Goal: Book appointment/travel/reservation

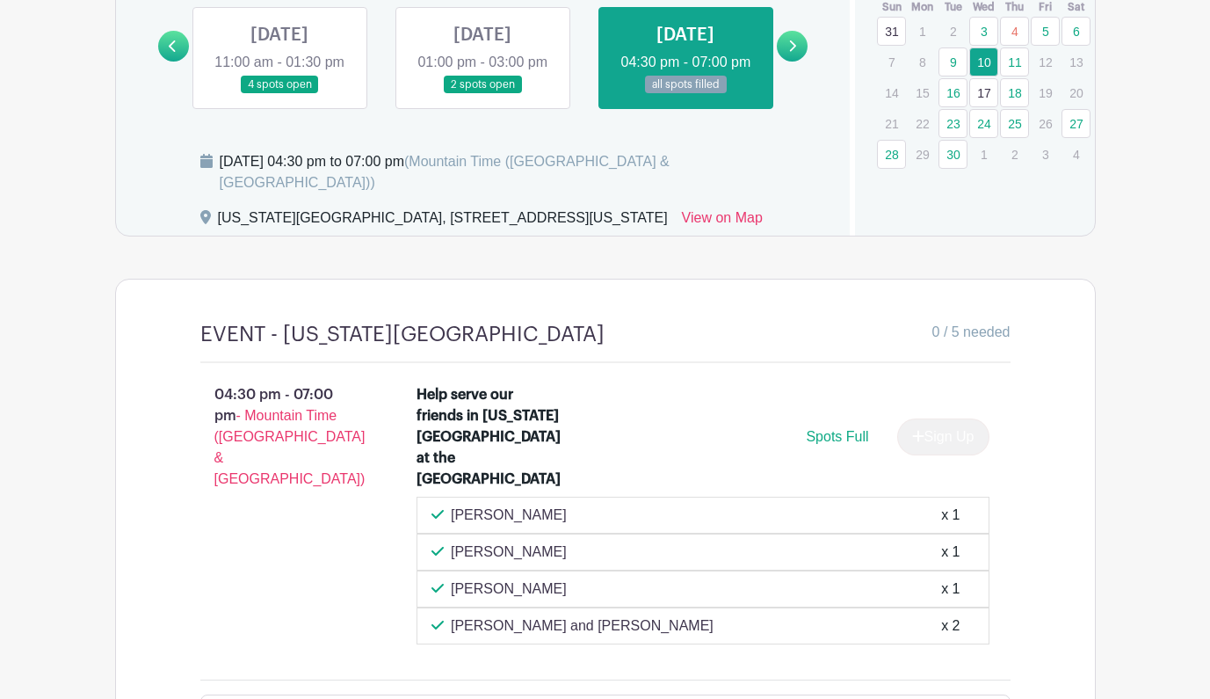
scroll to position [1242, 0]
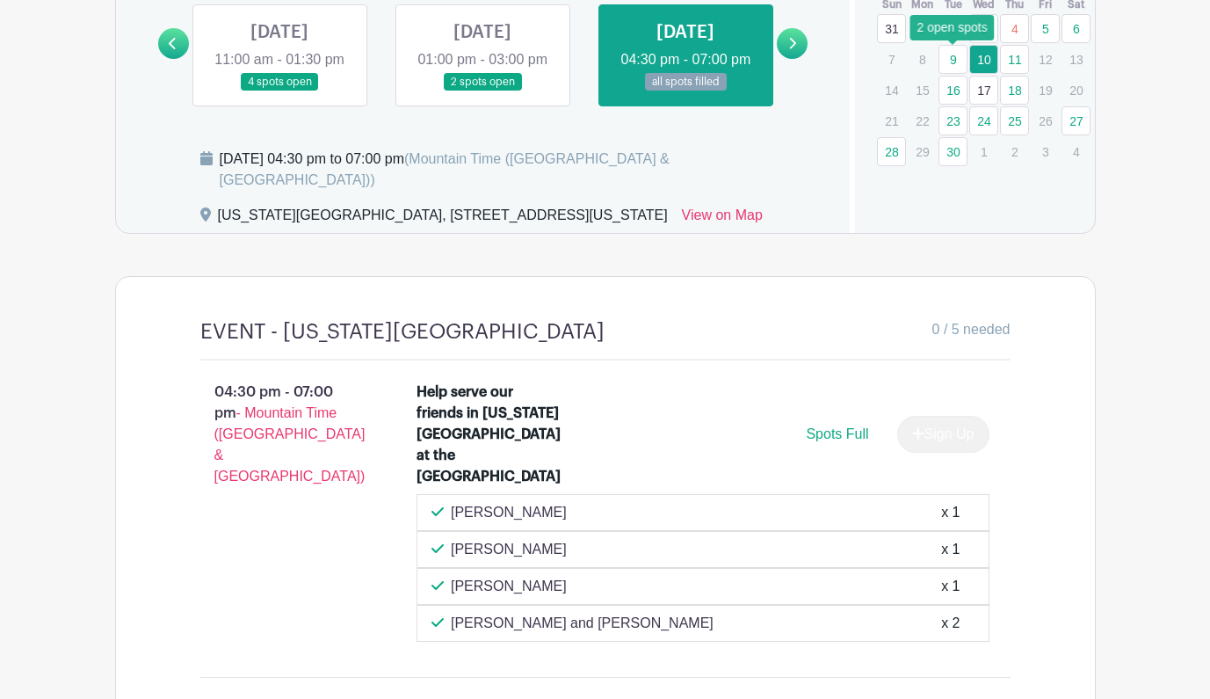
click at [953, 56] on link "9" at bounding box center [953, 59] width 29 height 29
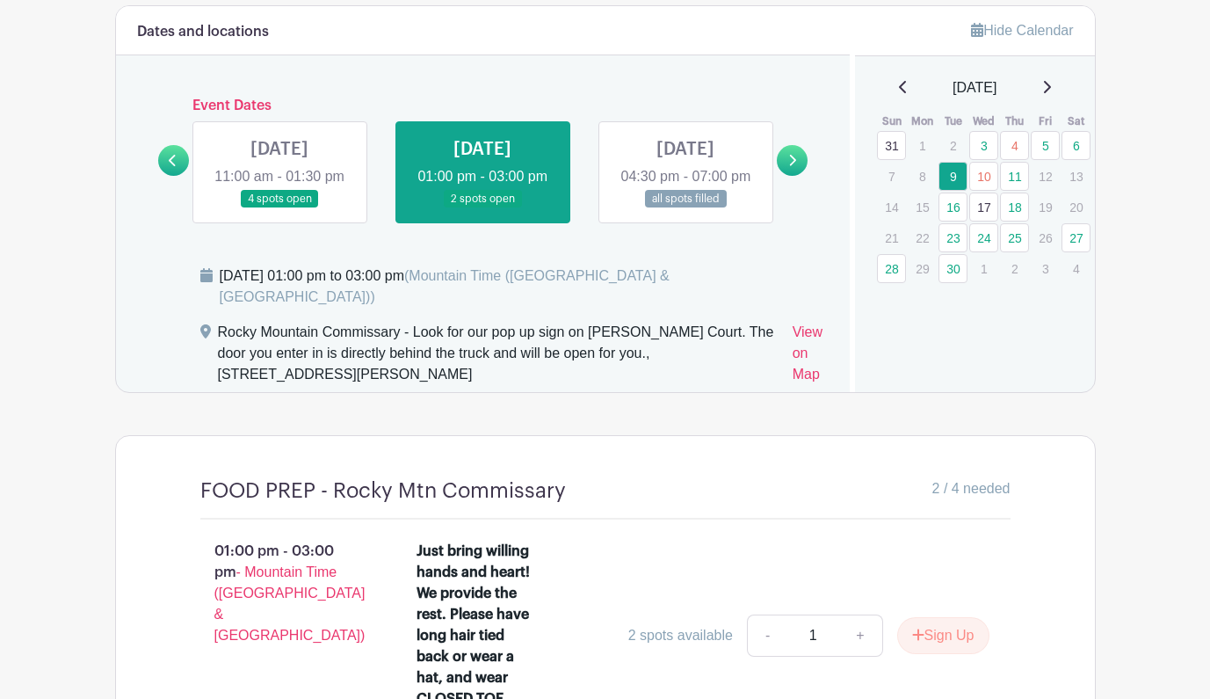
scroll to position [1119, 0]
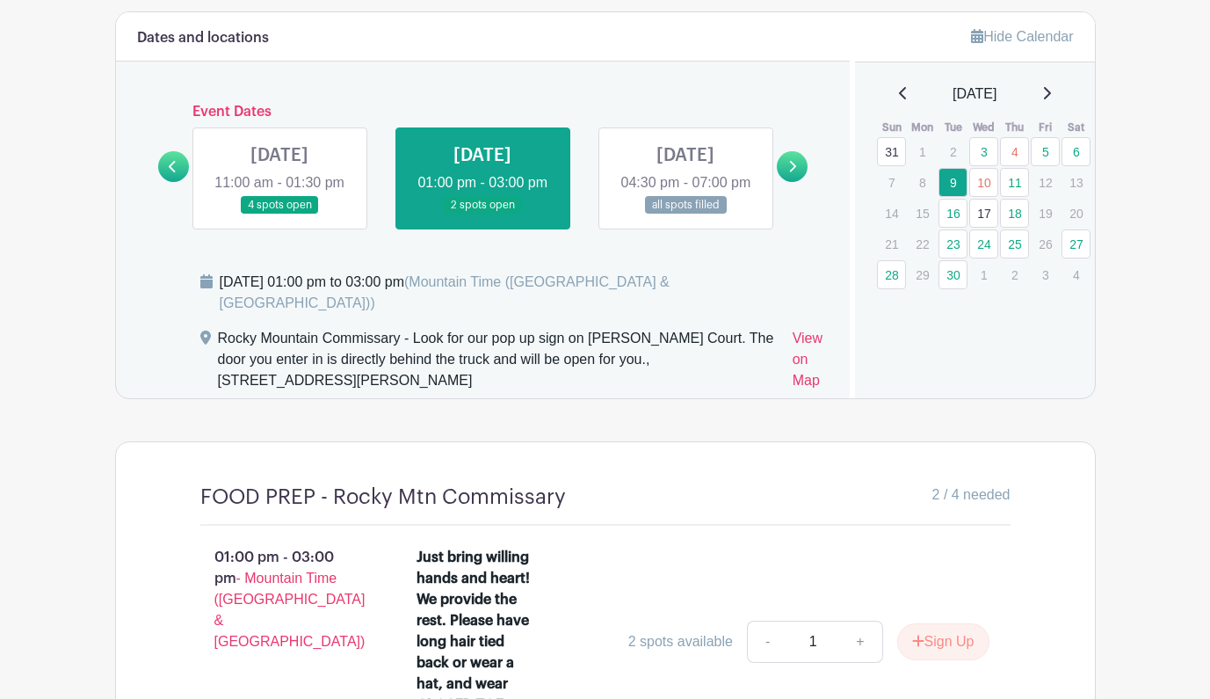
click at [899, 93] on icon at bounding box center [903, 93] width 9 height 14
click at [1050, 91] on icon at bounding box center [1046, 93] width 9 height 14
click at [986, 155] on link "3" at bounding box center [983, 151] width 29 height 29
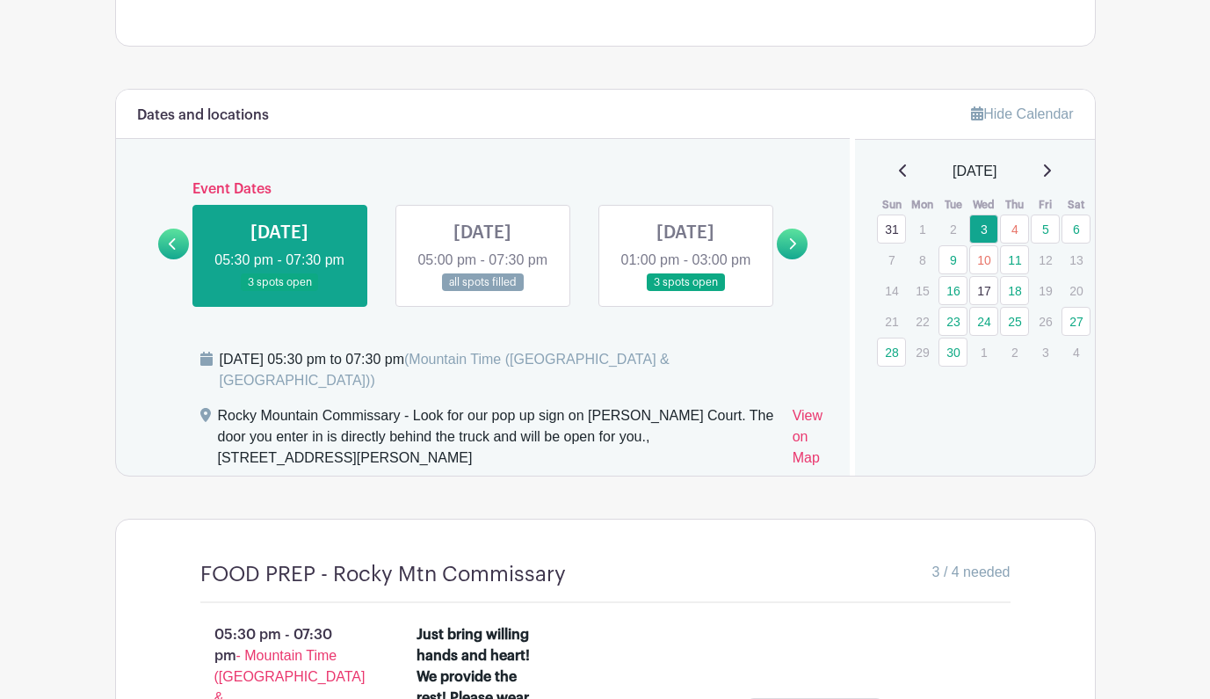
scroll to position [1038, 0]
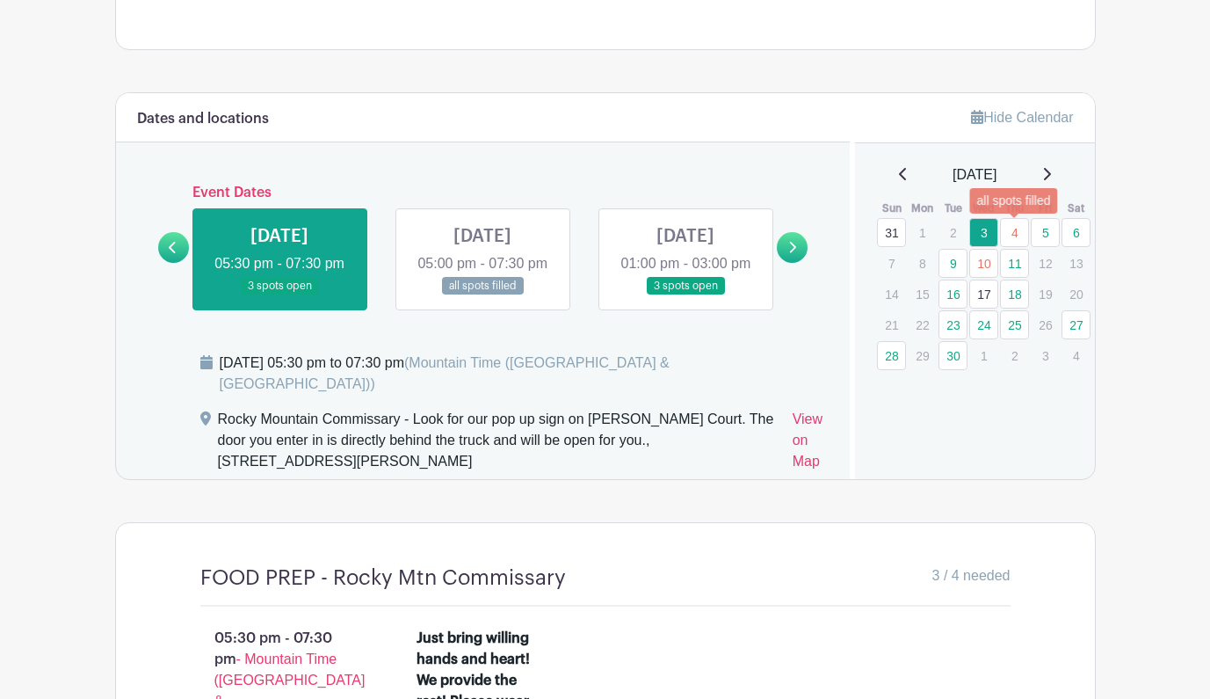
click at [1020, 228] on link "4" at bounding box center [1014, 232] width 29 height 29
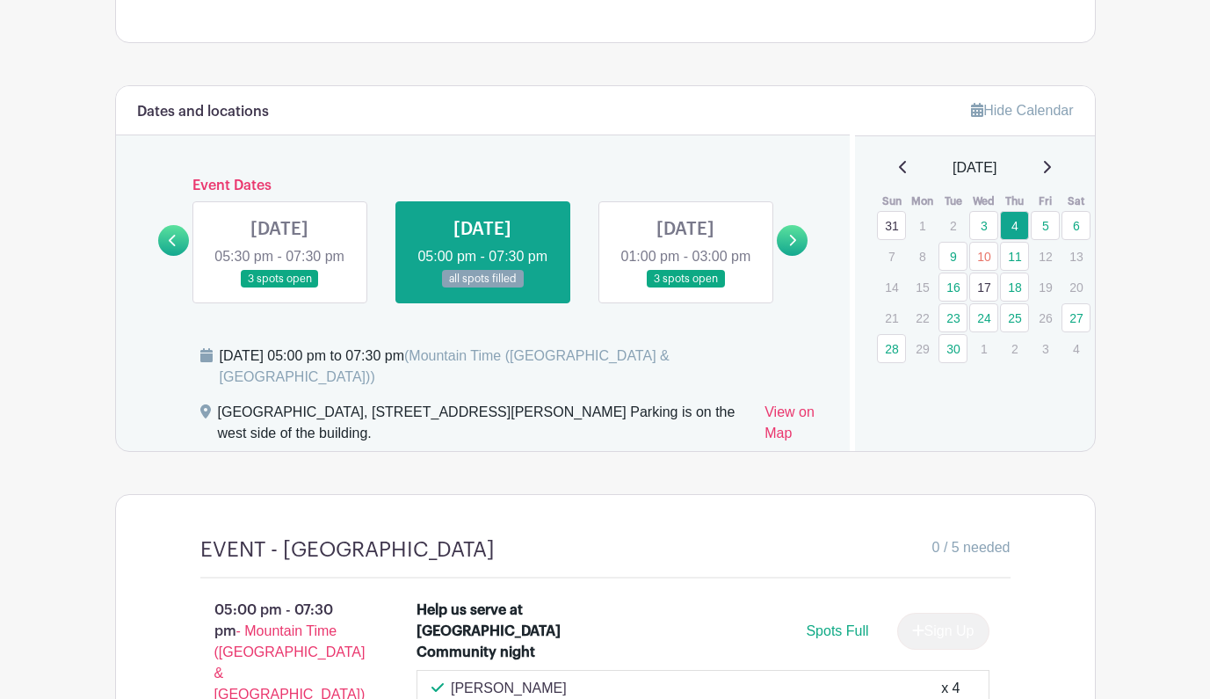
scroll to position [1039, 0]
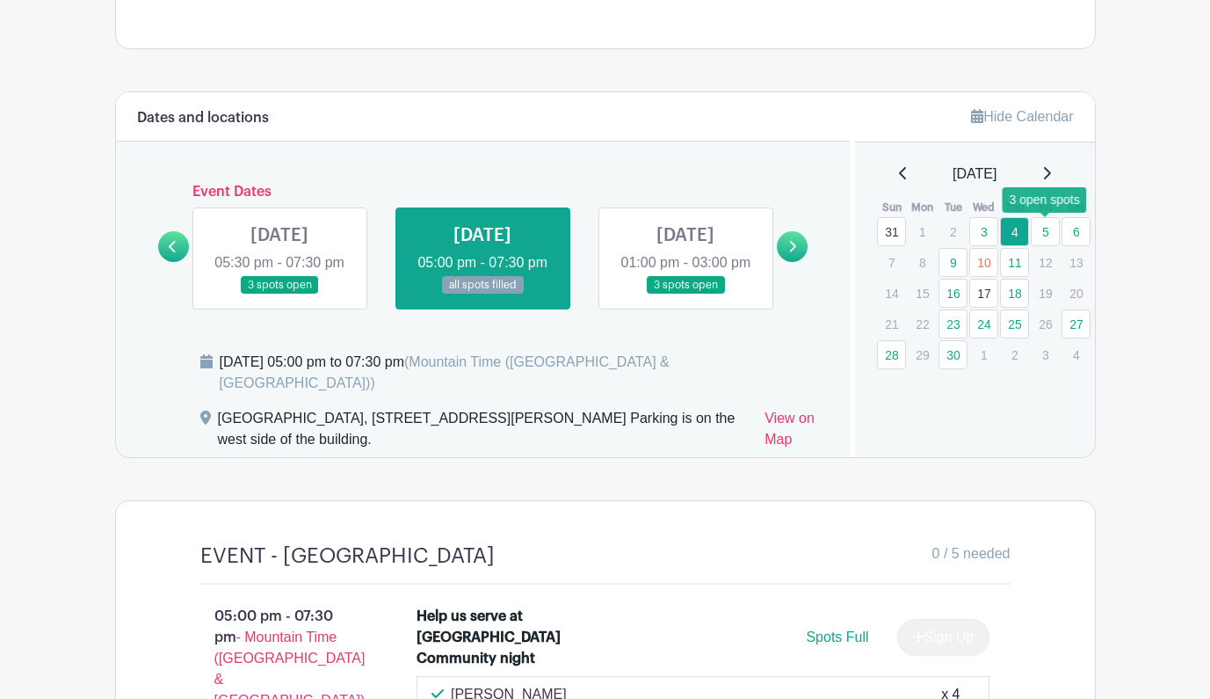
click at [1047, 232] on link "5" at bounding box center [1045, 231] width 29 height 29
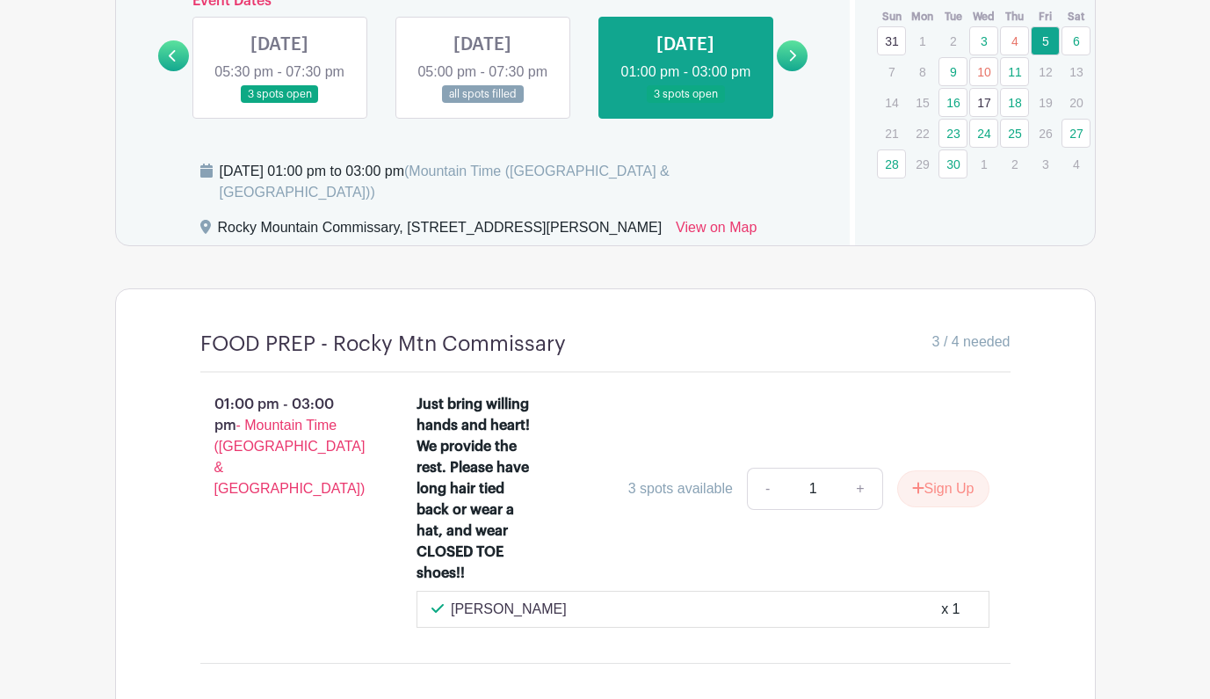
scroll to position [1224, 0]
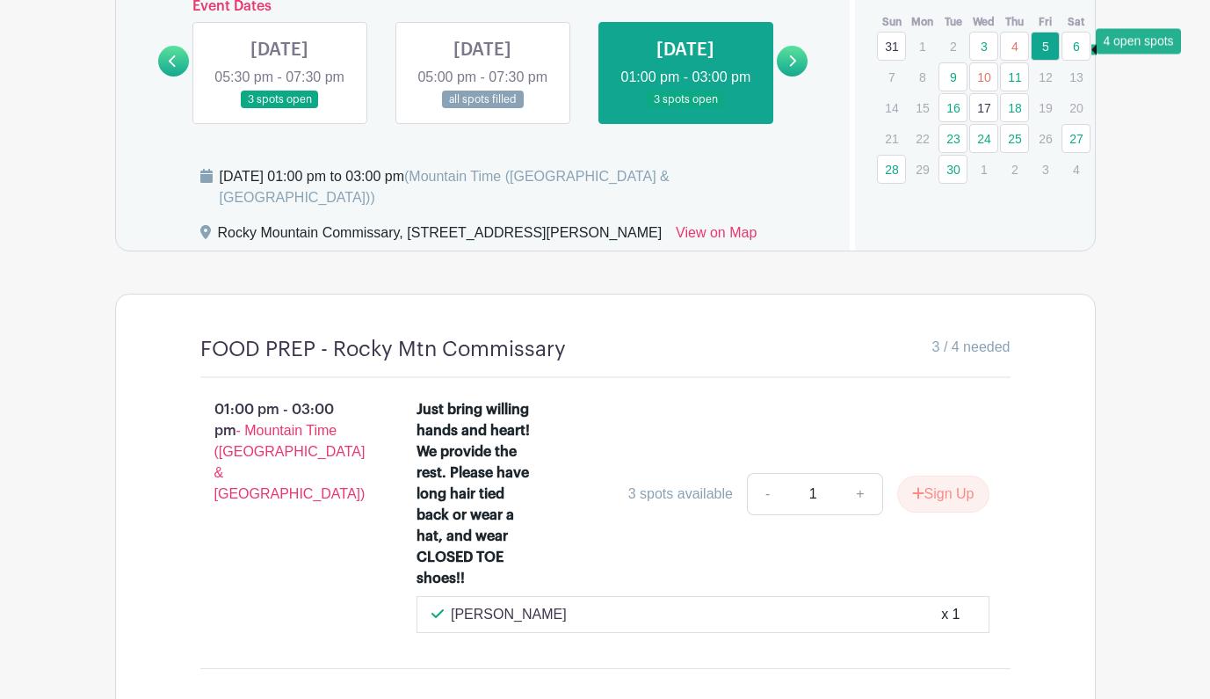
click at [1076, 46] on link "6" at bounding box center [1076, 46] width 29 height 29
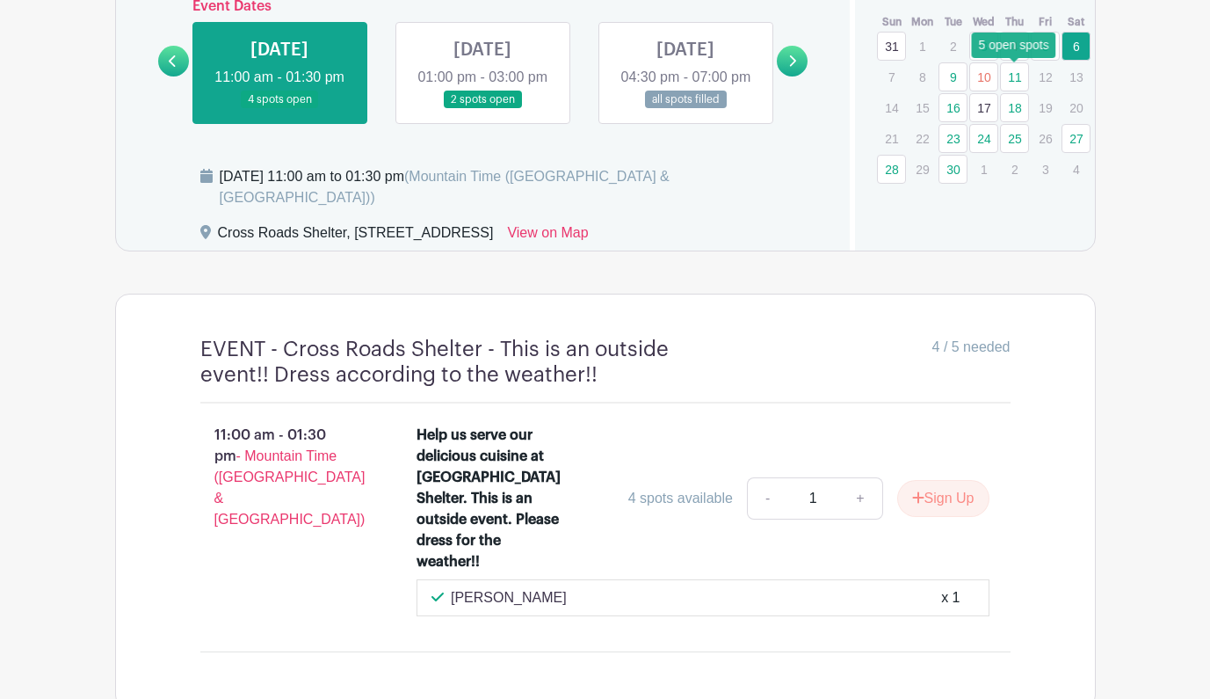
click at [1007, 76] on link "11" at bounding box center [1014, 76] width 29 height 29
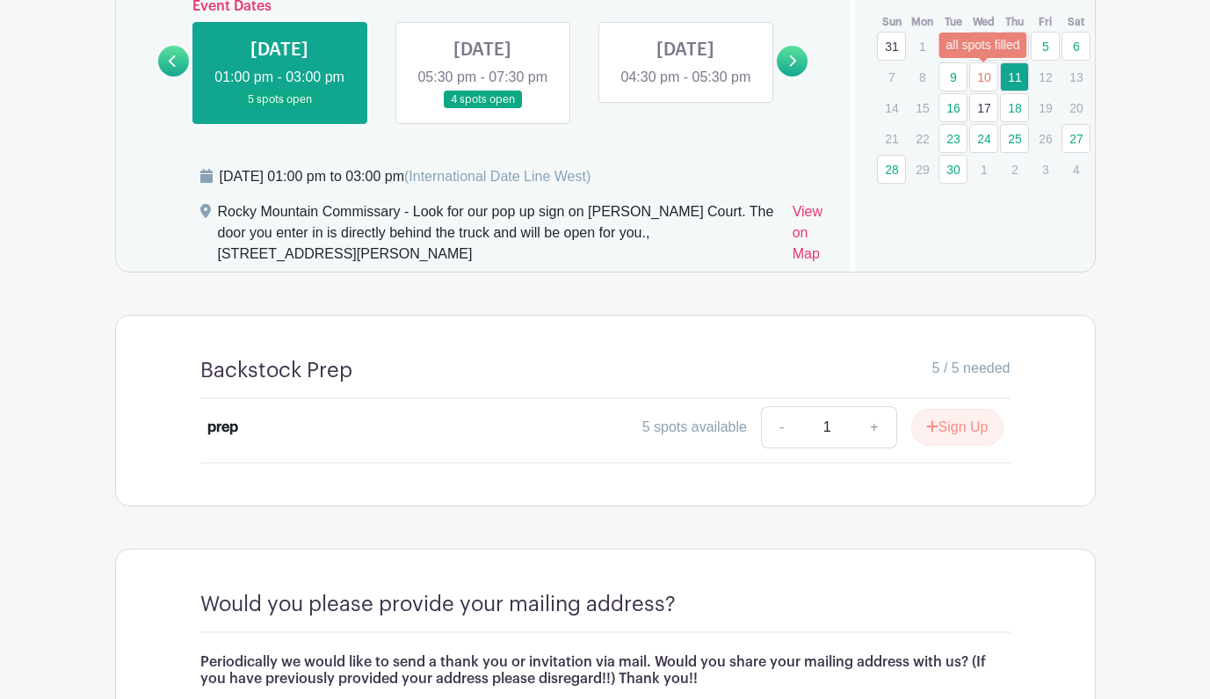
click at [988, 79] on link "10" at bounding box center [983, 76] width 29 height 29
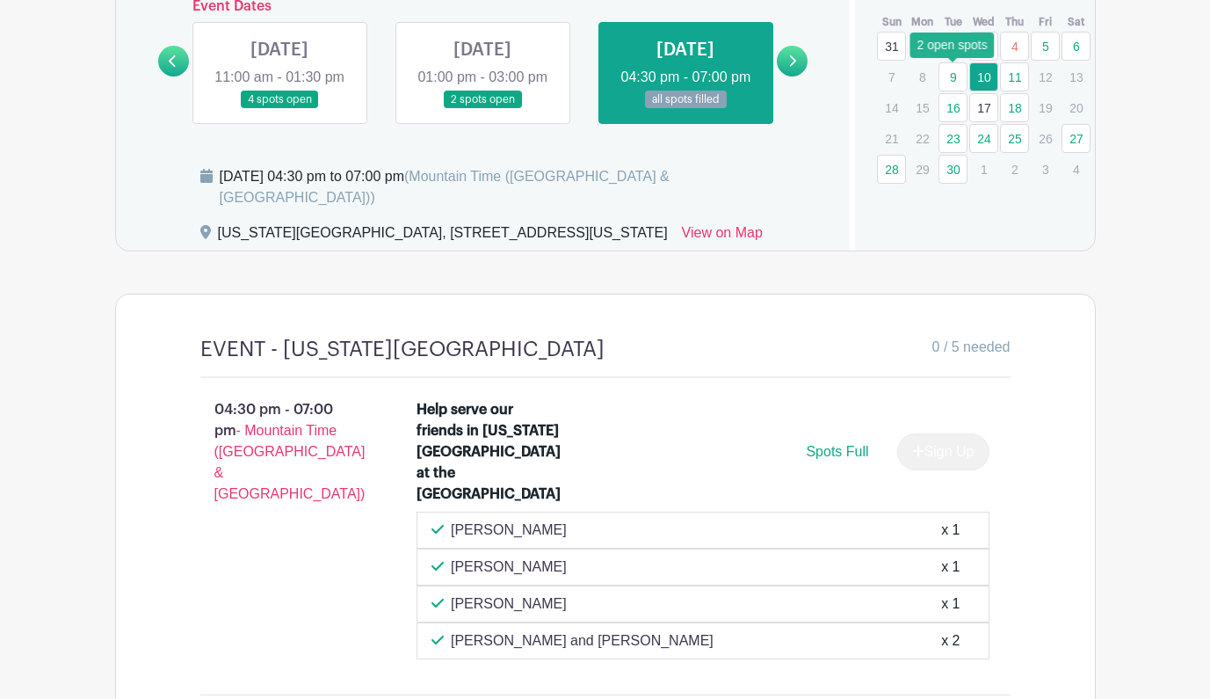
click at [958, 77] on link "9" at bounding box center [953, 76] width 29 height 29
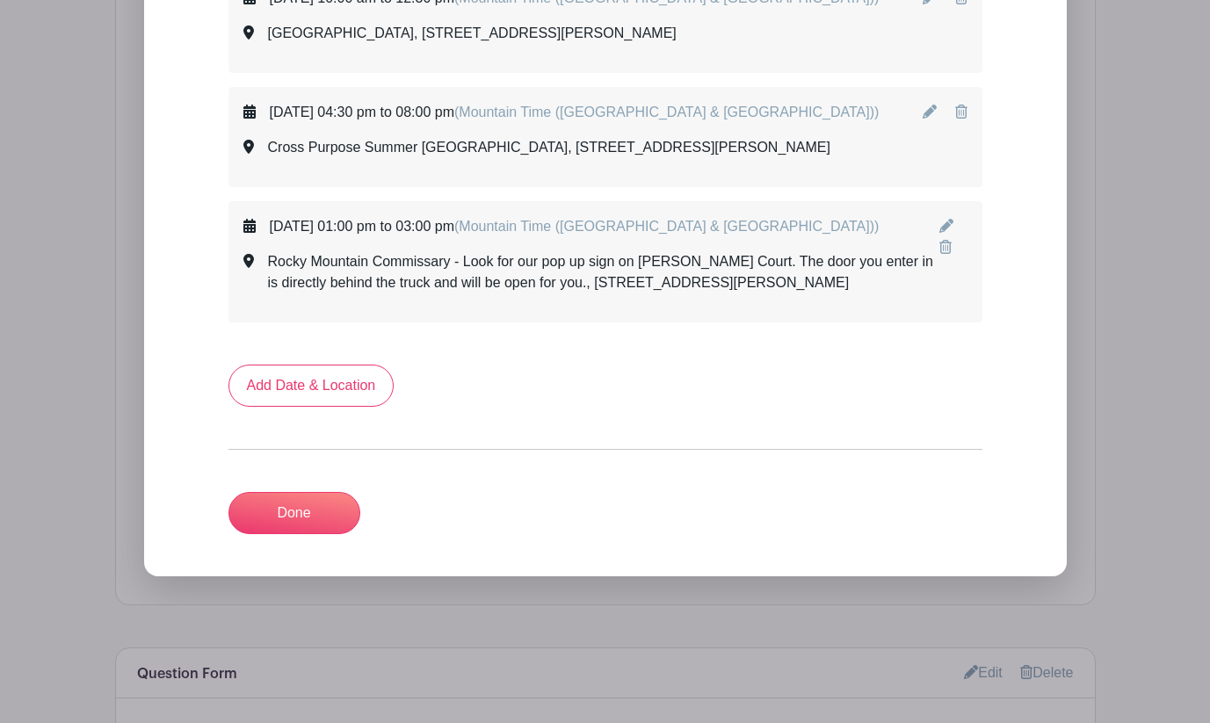
scroll to position [9279, 0]
